Goal: Navigation & Orientation: Understand site structure

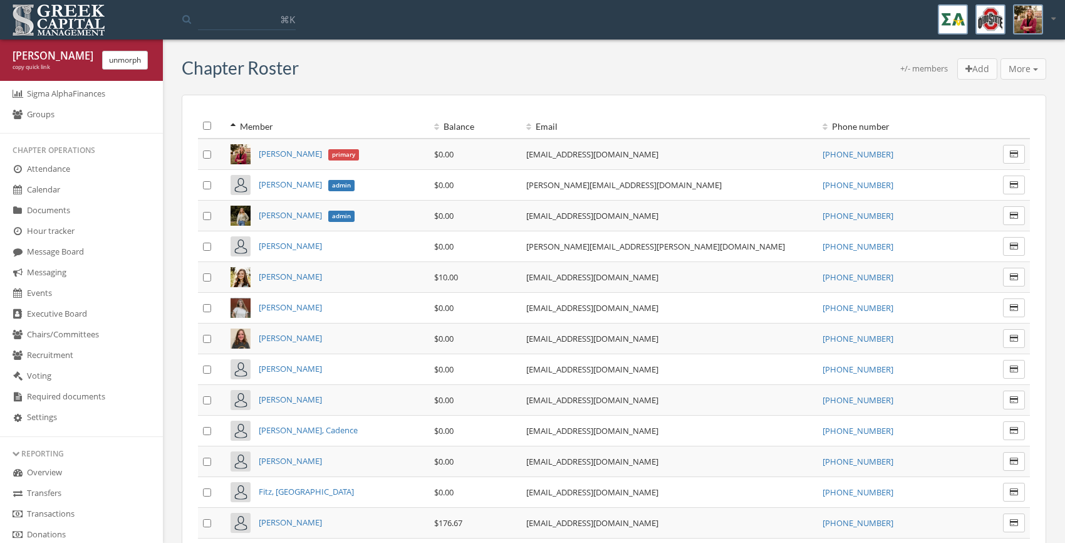
scroll to position [296, 0]
click at [49, 269] on link "Messaging" at bounding box center [81, 270] width 163 height 21
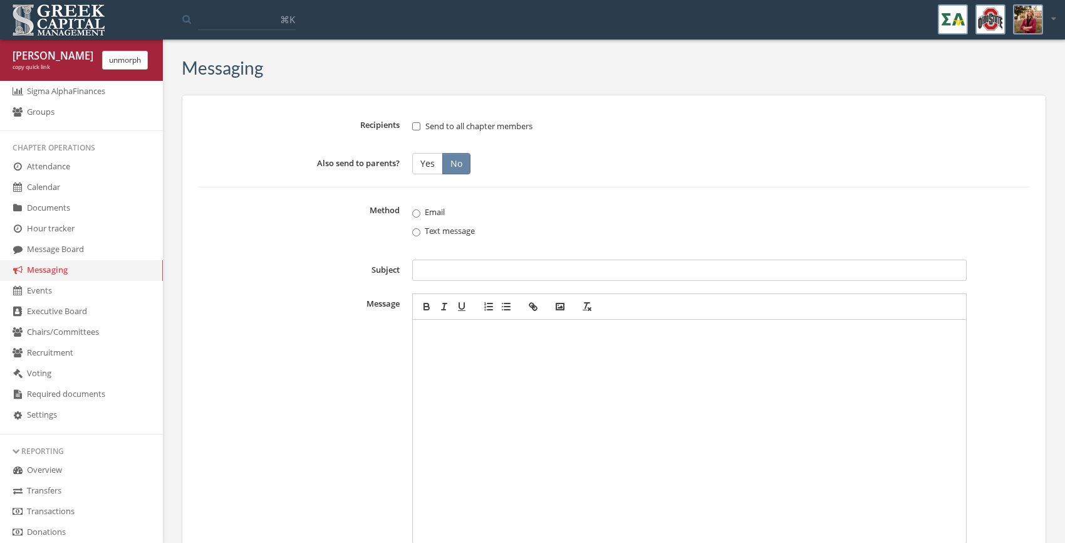
click at [51, 247] on link "Message Board" at bounding box center [81, 249] width 163 height 21
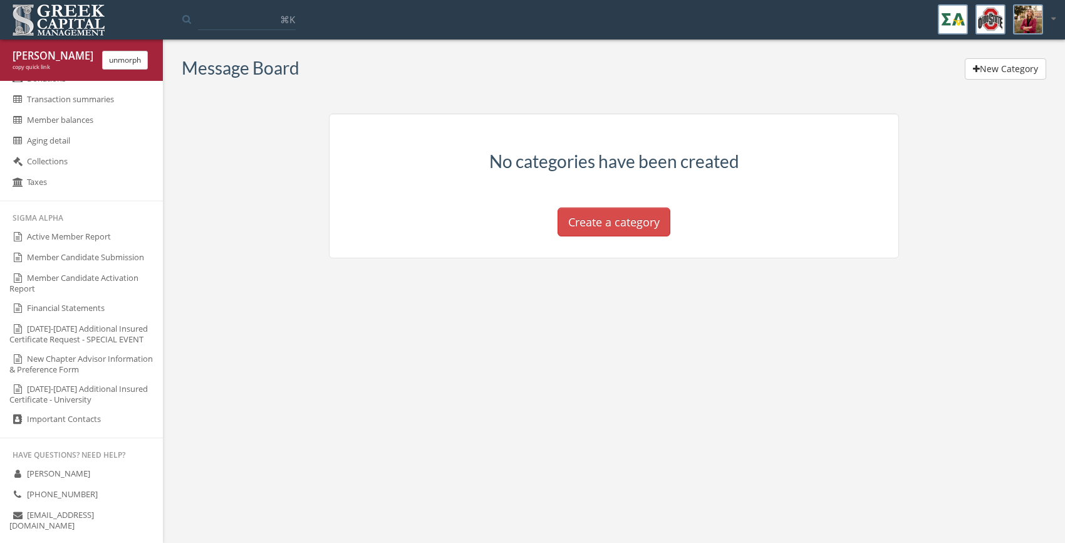
scroll to position [749, 0]
click at [60, 417] on link "Important Contacts" at bounding box center [81, 420] width 163 height 21
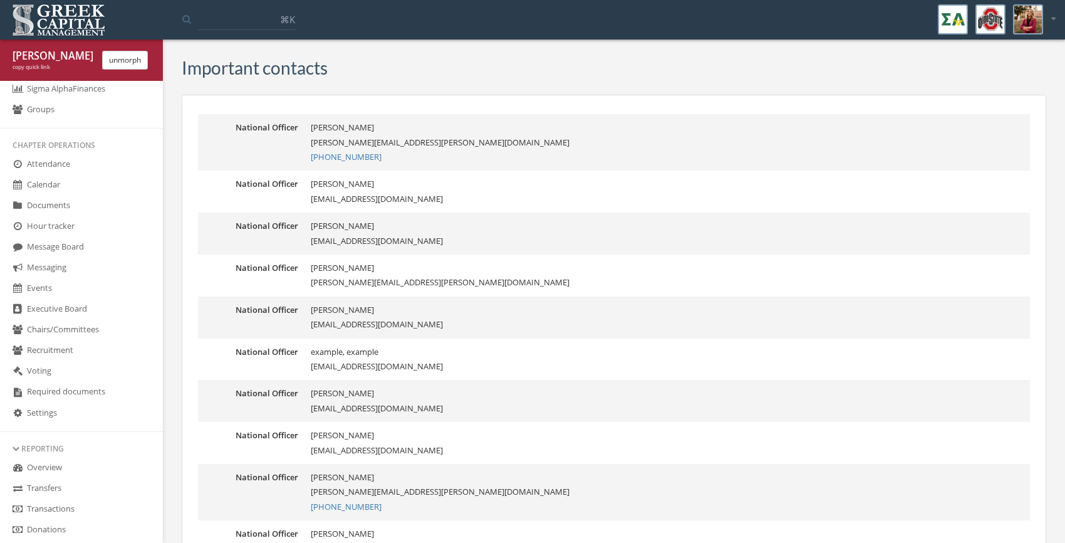
scroll to position [286, 0]
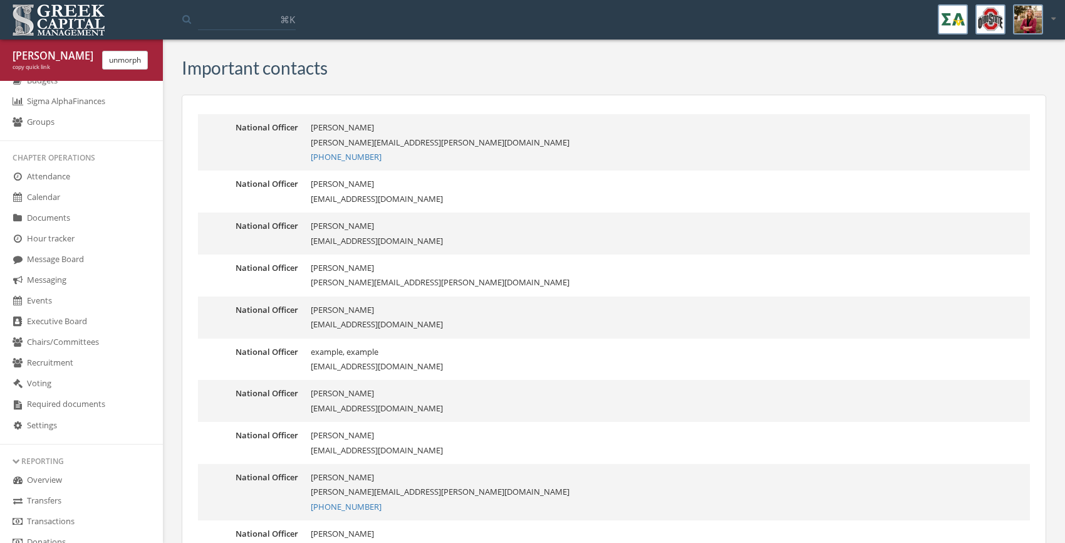
click at [69, 217] on link "Documents" at bounding box center [81, 218] width 163 height 21
